Goal: Find specific page/section

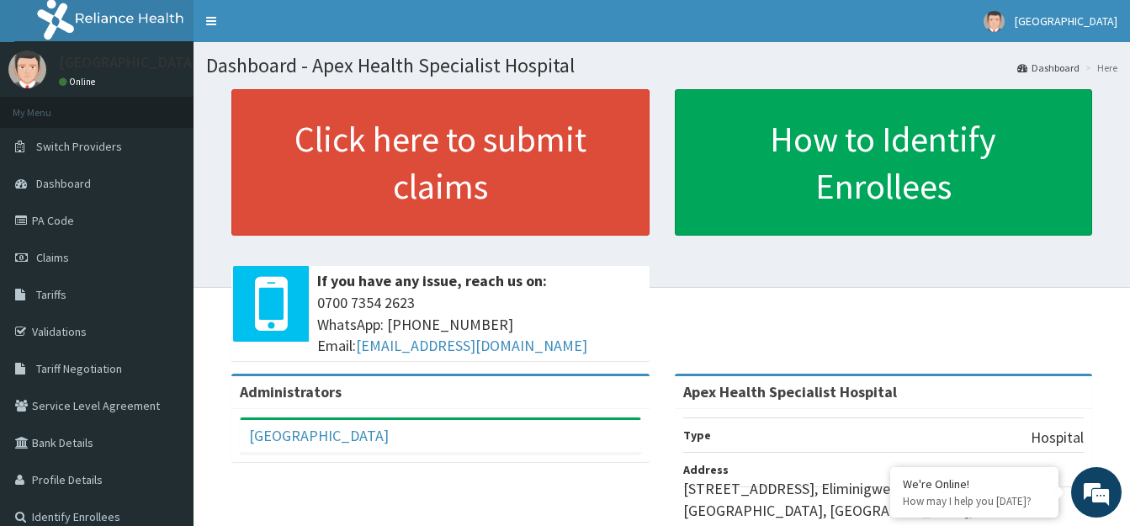
click at [609, 456] on div "Apex Hospital Full Name Apex Hospital Email Address [EMAIL_ADDRESS][DOMAIN_NAME…" at bounding box center [440, 435] width 418 height 53
click at [87, 192] on link "Dashboard" at bounding box center [96, 183] width 193 height 37
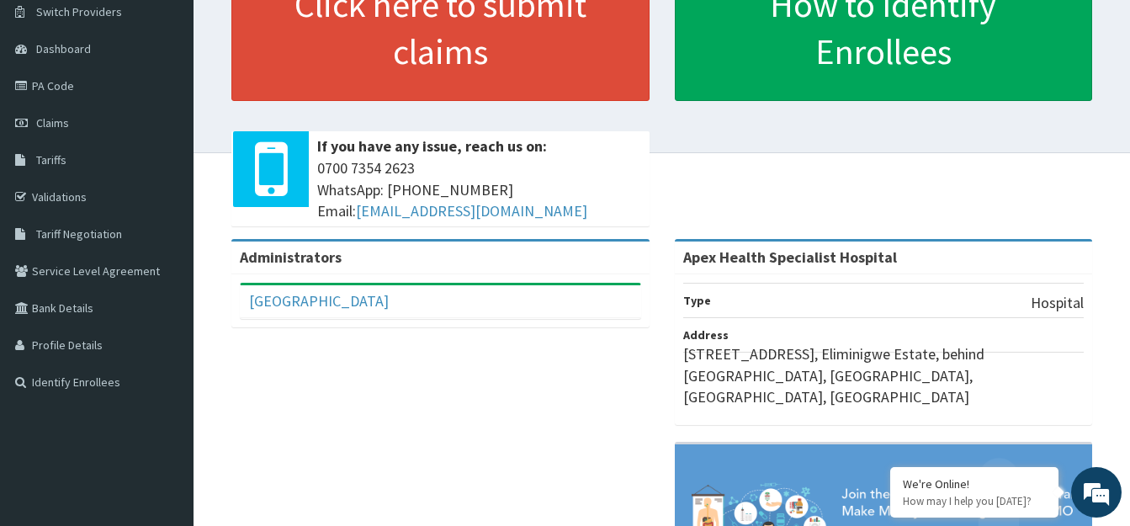
scroll to position [168, 0]
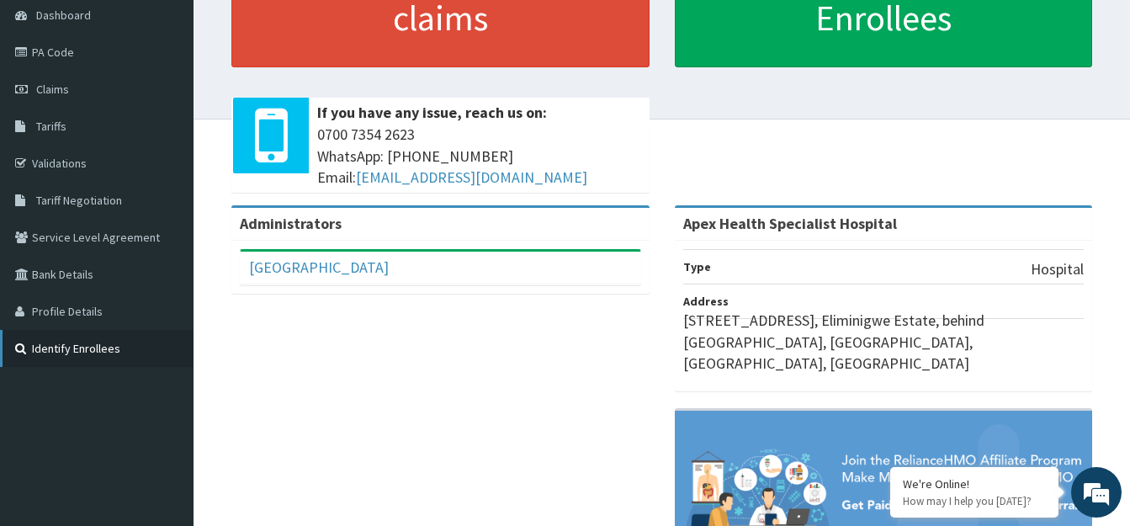
click at [87, 348] on link "Identify Enrollees" at bounding box center [96, 348] width 193 height 37
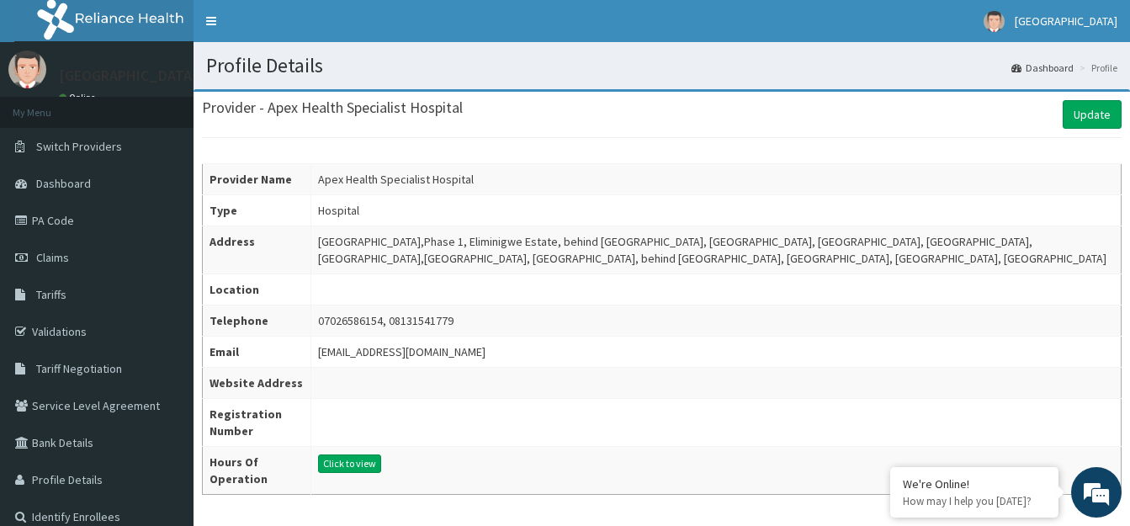
click at [803, 421] on td at bounding box center [716, 423] width 810 height 48
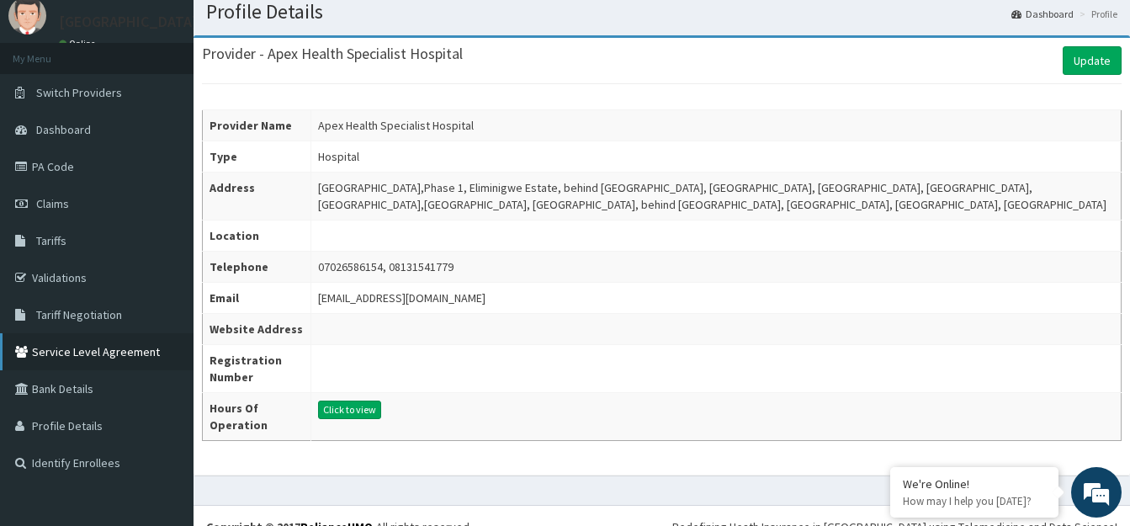
scroll to position [84, 0]
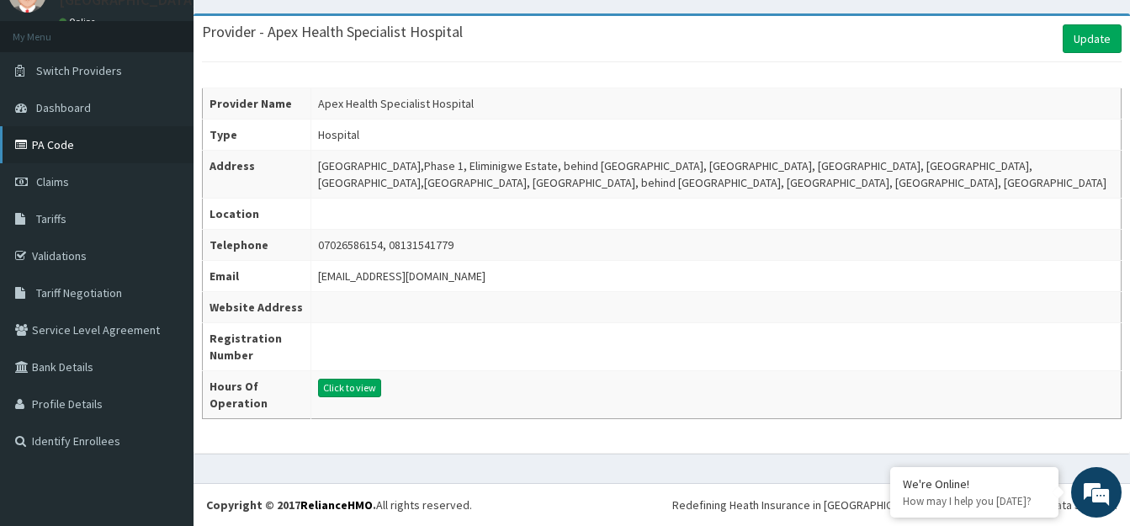
click at [64, 135] on link "PA Code" at bounding box center [96, 144] width 193 height 37
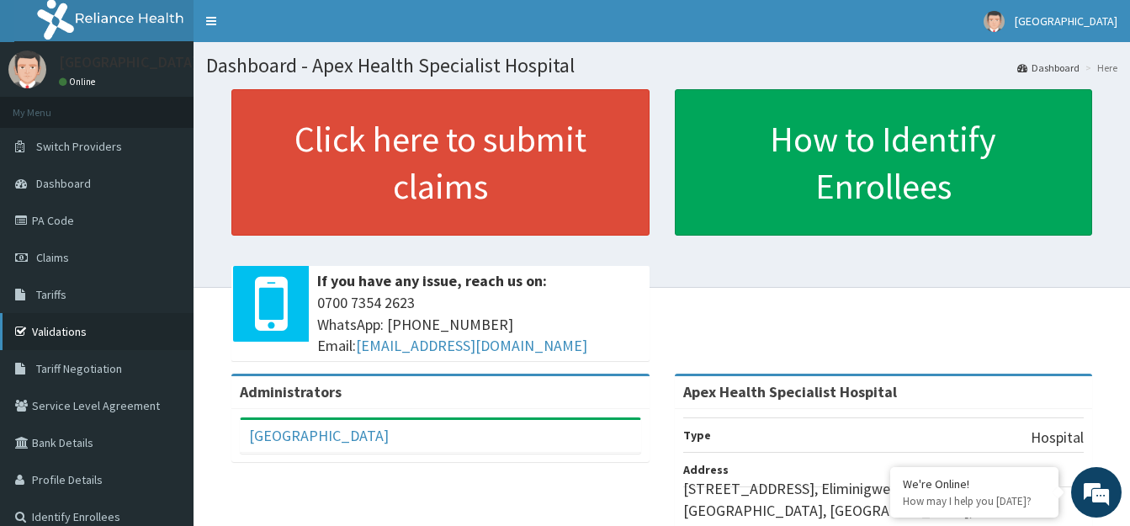
click at [36, 335] on link "Validations" at bounding box center [96, 331] width 193 height 37
click at [606, 82] on section "Click here to submit claims If you have any issue, reach us on: [PHONE_NUMBER] …" at bounding box center [661, 182] width 936 height 210
click at [65, 334] on link "Validations" at bounding box center [96, 331] width 193 height 37
click at [77, 330] on link "Validations" at bounding box center [96, 331] width 193 height 37
